Goal: Task Accomplishment & Management: Complete application form

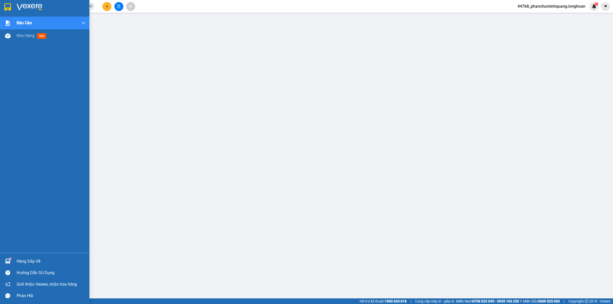
click at [5, 8] on img at bounding box center [7, 7] width 7 height 8
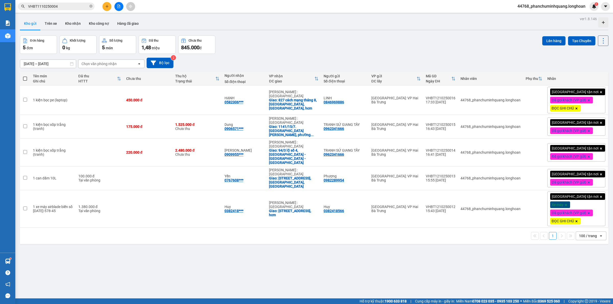
click at [380, 30] on div at bounding box center [314, 30] width 589 height 1
click at [578, 43] on button "Tạo Chuyến" at bounding box center [581, 40] width 27 height 9
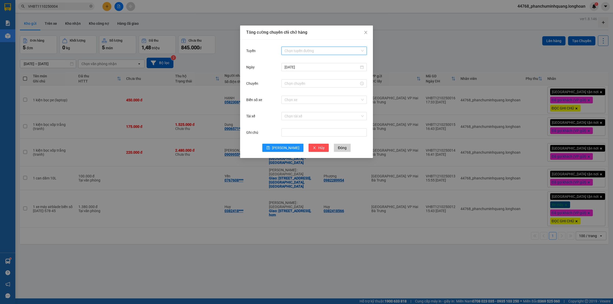
drag, startPoint x: 318, startPoint y: 52, endPoint x: 314, endPoint y: 59, distance: 8.7
click at [318, 52] on input "Tuyến" at bounding box center [323, 51] width 76 height 8
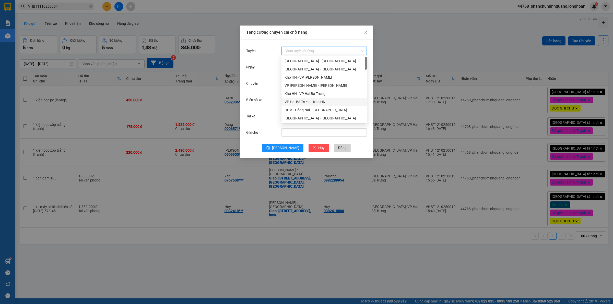
click at [298, 101] on div "VP Hai Bà Trưng - Kho HN" at bounding box center [324, 102] width 79 height 6
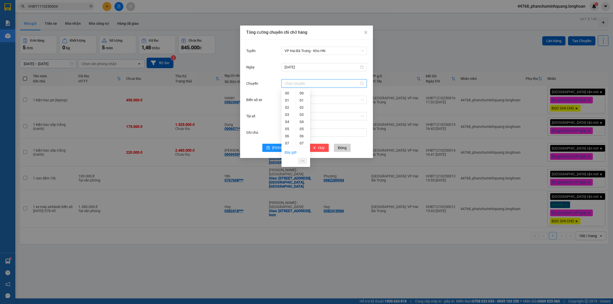
click at [318, 85] on input "Chuyến" at bounding box center [322, 84] width 75 height 6
click at [285, 155] on link "Bây giờ" at bounding box center [291, 153] width 12 height 4
type input "1"
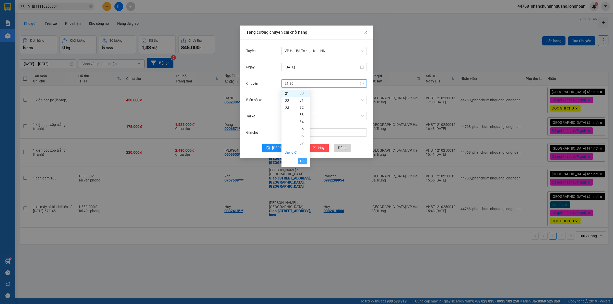
click at [306, 162] on button "OK" at bounding box center [302, 161] width 9 height 6
type input "21:30"
click at [334, 101] on input "Biển số xe" at bounding box center [323, 100] width 76 height 8
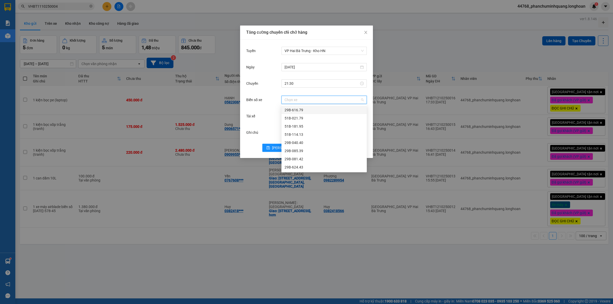
click at [429, 66] on div "Tăng cường chuyến chỉ chở hàng Tuyến VP Hai Bà Trưng - Kho HN [DATE] Chuyến 21:…" at bounding box center [306, 152] width 613 height 304
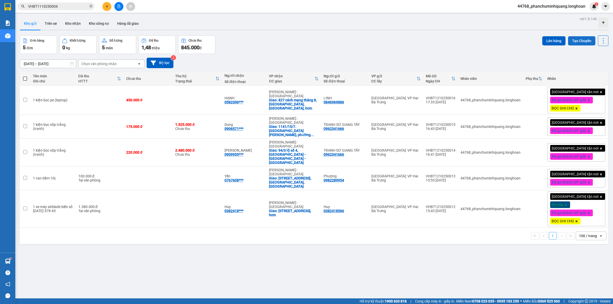
click at [576, 41] on button "Tạo Chuyến" at bounding box center [581, 40] width 27 height 9
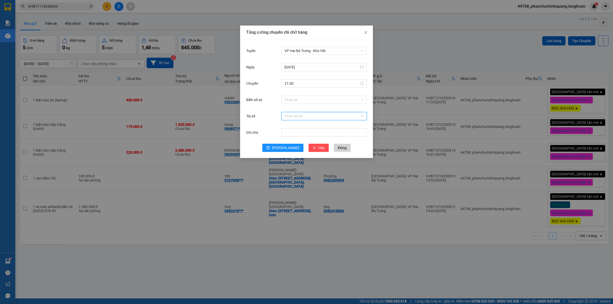
click at [300, 116] on input "Tài xế" at bounding box center [323, 116] width 76 height 8
type input "phương"
click at [308, 127] on div "[PERSON_NAME] 0337.522.911" at bounding box center [324, 127] width 79 height 6
click at [331, 99] on input "Biển số xe" at bounding box center [323, 100] width 76 height 8
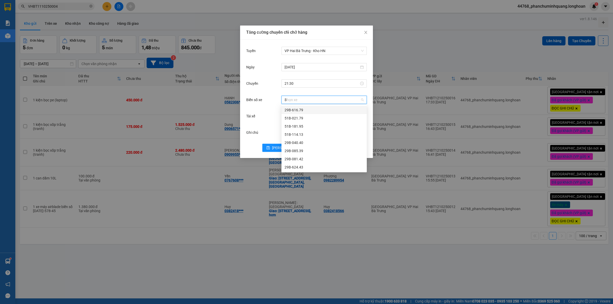
type input "31"
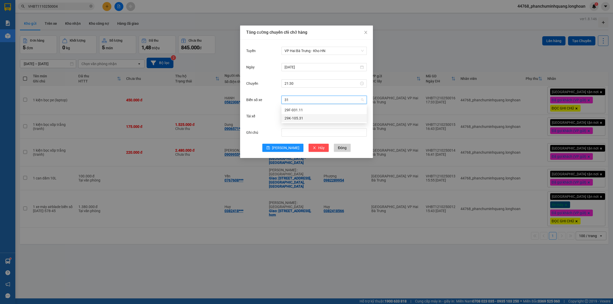
click at [307, 118] on div "29K-105.31" at bounding box center [324, 119] width 79 height 6
click at [284, 147] on span "[PERSON_NAME]" at bounding box center [285, 148] width 27 height 6
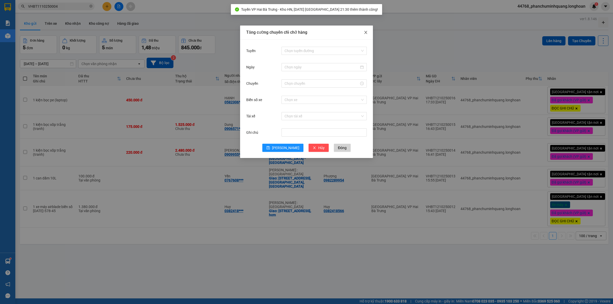
click at [364, 32] on icon "close" at bounding box center [366, 32] width 4 height 4
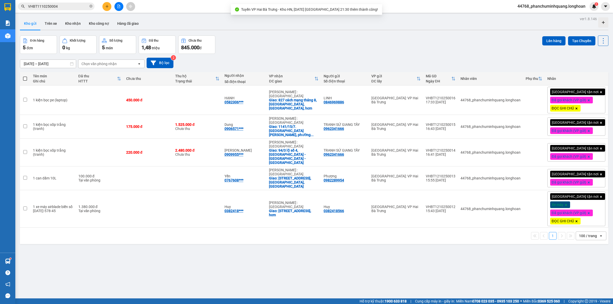
click at [26, 78] on span at bounding box center [25, 79] width 4 height 4
click at [25, 76] on input "checkbox" at bounding box center [25, 76] width 0 height 0
checkbox input "true"
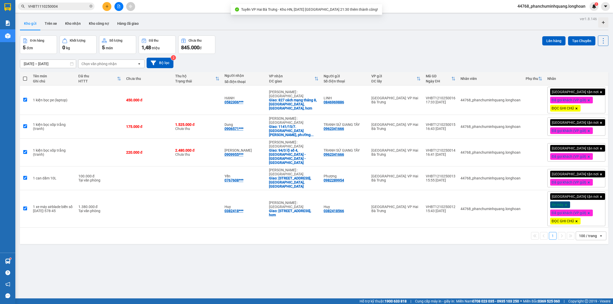
checkbox input "true"
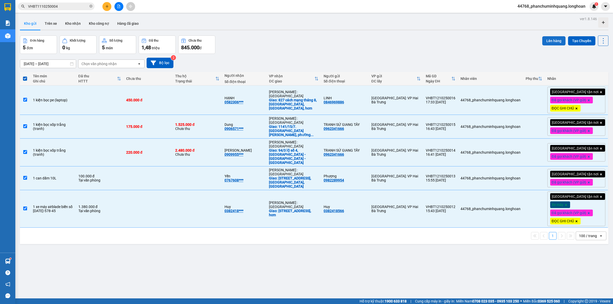
click at [543, 40] on button "Lên hàng" at bounding box center [554, 40] width 23 height 9
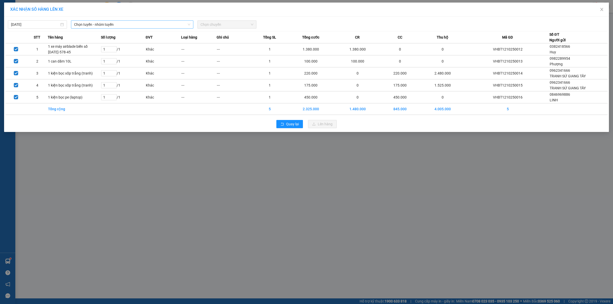
click at [140, 27] on span "Chọn tuyến - nhóm tuyến" at bounding box center [132, 25] width 116 height 8
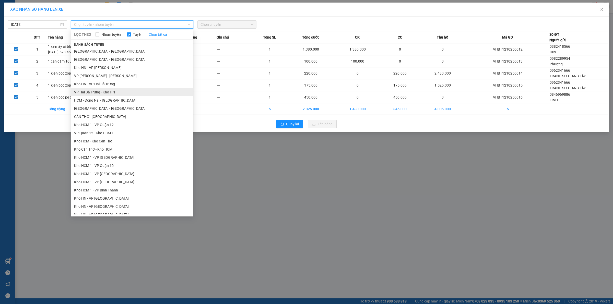
click at [105, 89] on li "VP Hai Bà Trưng - Kho HN" at bounding box center [132, 92] width 122 height 8
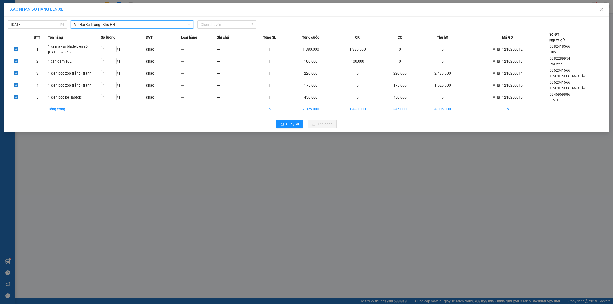
drag, startPoint x: 237, startPoint y: 23, endPoint x: 240, endPoint y: 36, distance: 13.2
click at [237, 23] on span "Chọn chuyến" at bounding box center [227, 25] width 53 height 8
click at [219, 52] on div "21:30 (TC) - 29K-105.31" at bounding box center [221, 51] width 40 height 6
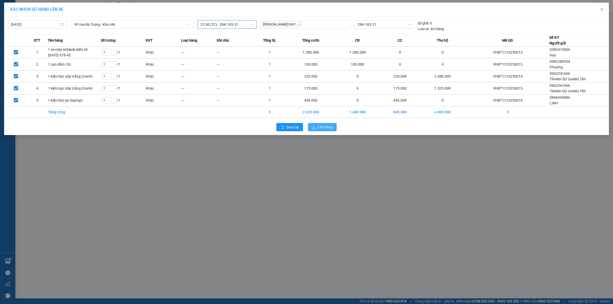
click at [325, 131] on button "Lên hàng" at bounding box center [322, 127] width 29 height 8
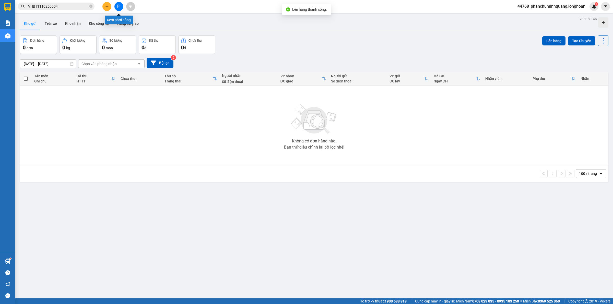
click at [115, 4] on button at bounding box center [119, 6] width 9 height 9
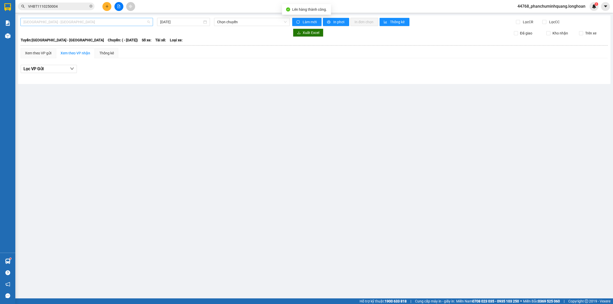
click at [113, 20] on span "[GEOGRAPHIC_DATA] - [GEOGRAPHIC_DATA]" at bounding box center [87, 22] width 127 height 8
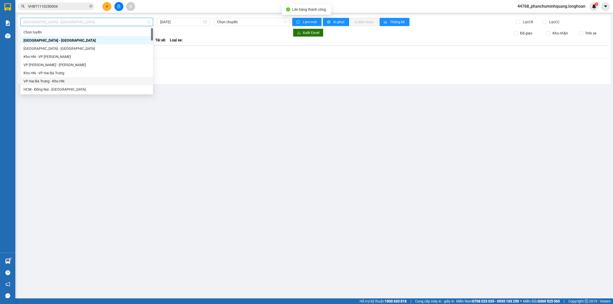
click at [48, 80] on div "VP Hai Bà Trưng - Kho HN" at bounding box center [87, 81] width 127 height 6
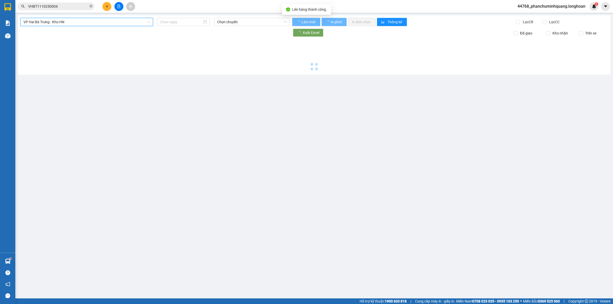
type input "[DATE]"
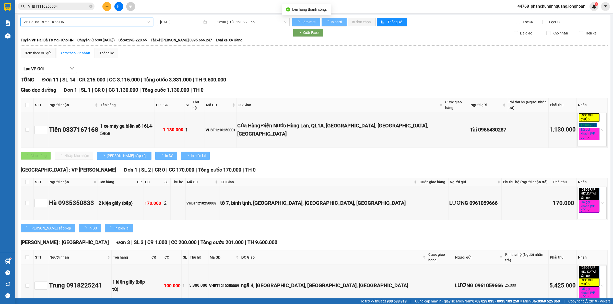
click at [271, 21] on span "15:00 (TC) - 29E-220.65" at bounding box center [252, 22] width 70 height 8
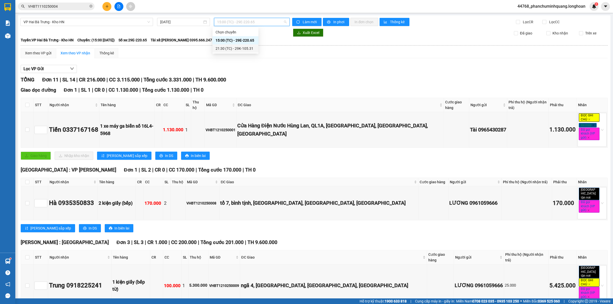
click at [228, 47] on div "21:30 (TC) - 29K-105.31" at bounding box center [236, 49] width 40 height 6
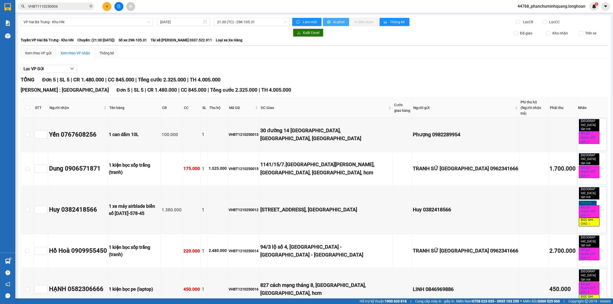
click at [334, 19] on button "In phơi" at bounding box center [336, 22] width 26 height 8
